Goal: Task Accomplishment & Management: Manage account settings

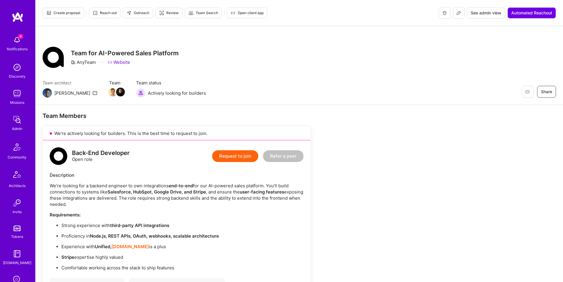
scroll to position [93, 0]
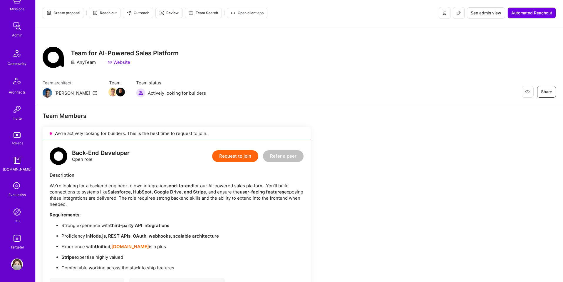
click at [19, 210] on img at bounding box center [17, 212] width 12 height 12
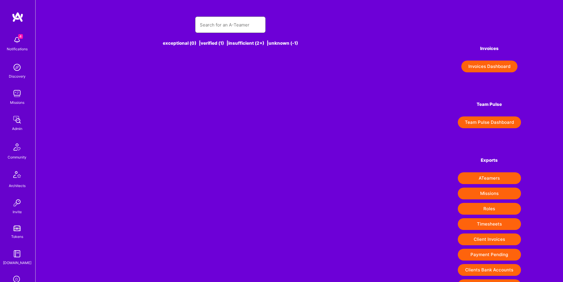
click at [221, 30] on input "text" at bounding box center [230, 24] width 61 height 15
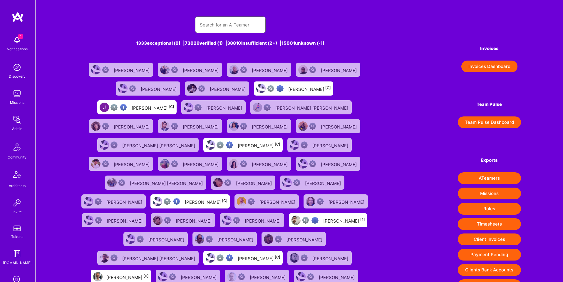
paste input "[EMAIL_ADDRESS][DOMAIN_NAME]"
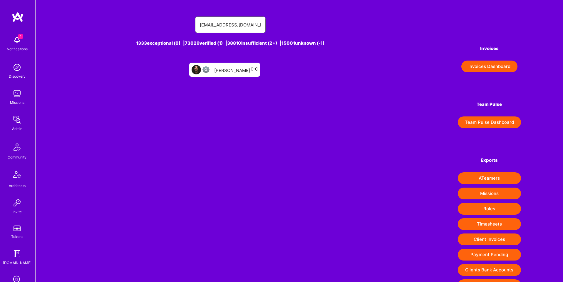
type input "[EMAIL_ADDRESS][DOMAIN_NAME]"
click at [222, 67] on div "[PERSON_NAME] [-1]" at bounding box center [235, 70] width 43 height 8
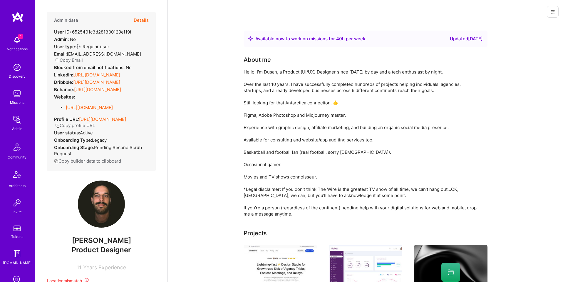
click at [463, 15] on div at bounding box center [365, 12] width 395 height 24
click at [550, 11] on icon at bounding box center [552, 11] width 5 height 5
click at [522, 51] on button "Delete User" at bounding box center [531, 55] width 54 height 15
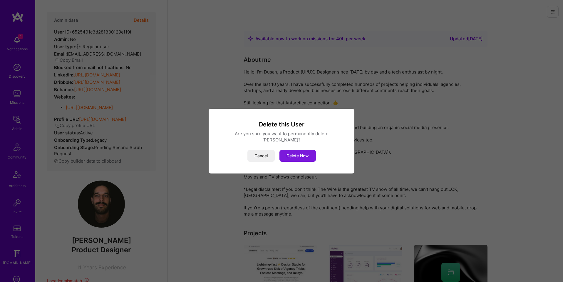
click at [303, 158] on button "Delete Now" at bounding box center [297, 156] width 36 height 12
